Goal: Find specific page/section: Find specific page/section

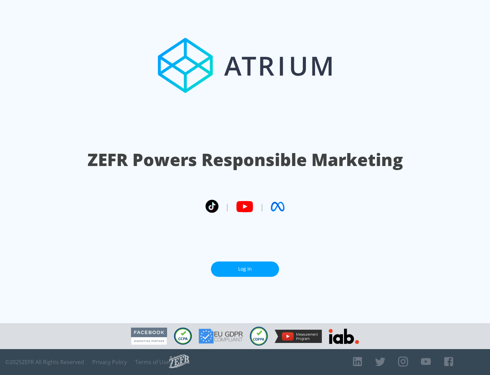
click at [245, 269] on link "Log In" at bounding box center [245, 268] width 68 height 15
